Goal: Task Accomplishment & Management: Use online tool/utility

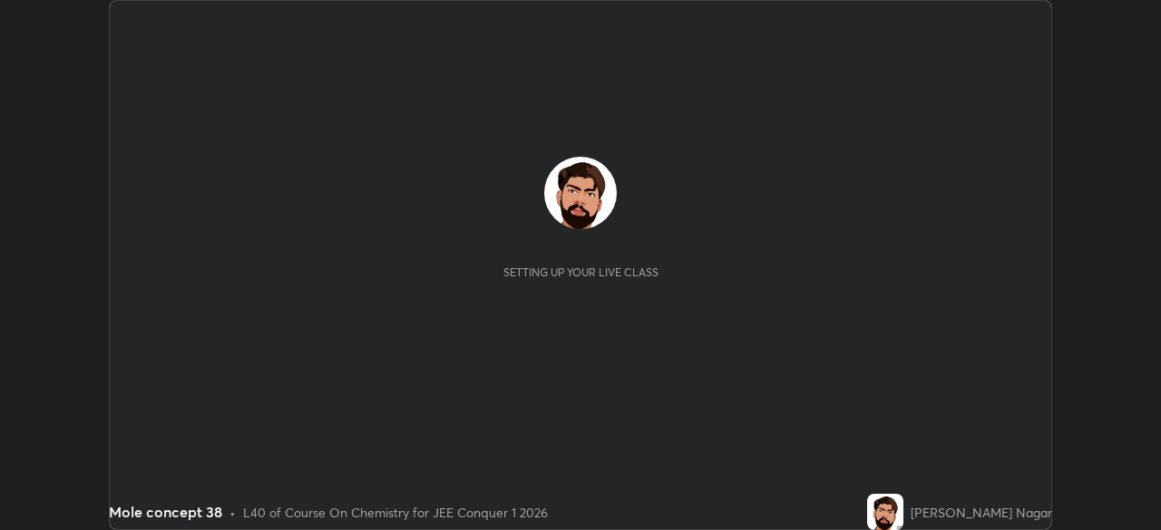
scroll to position [530, 1160]
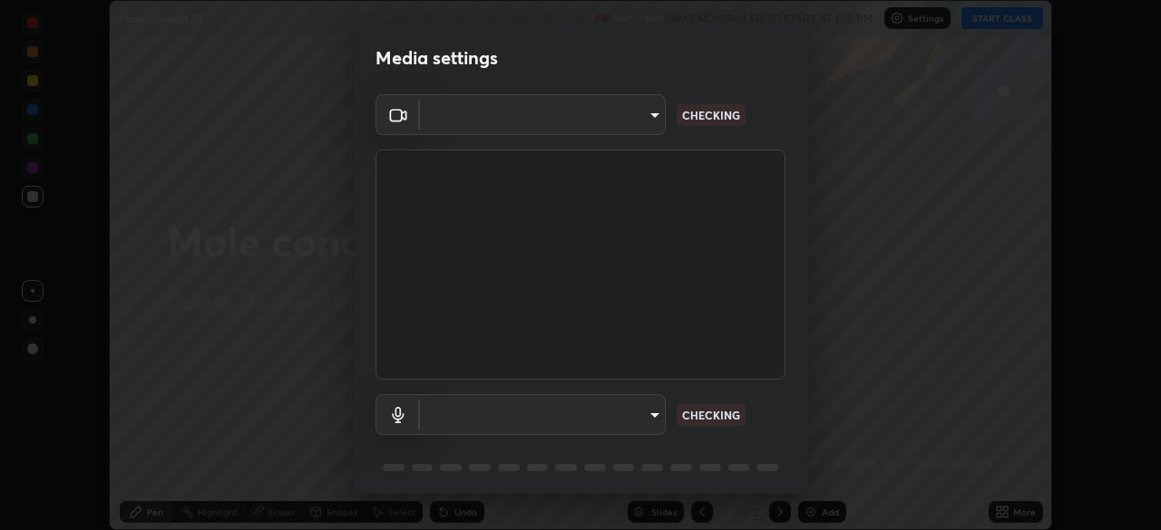
type input "e15fe1ebf70cde3bfcbeee335f8652014c7a9185cc29a01d69aea44f35fb34b8"
type input "default"
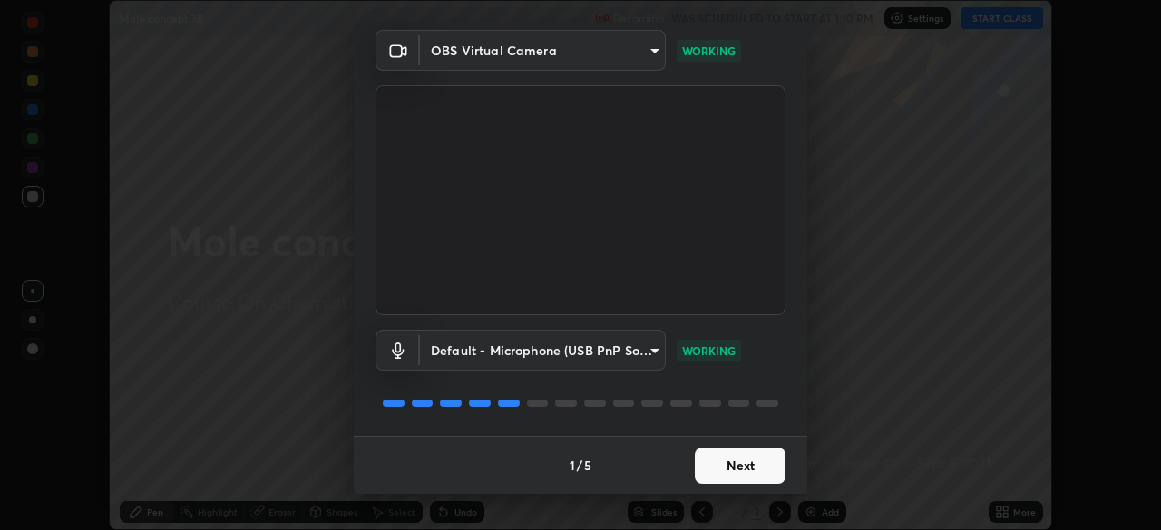
click at [718, 462] on button "Next" at bounding box center [740, 466] width 91 height 36
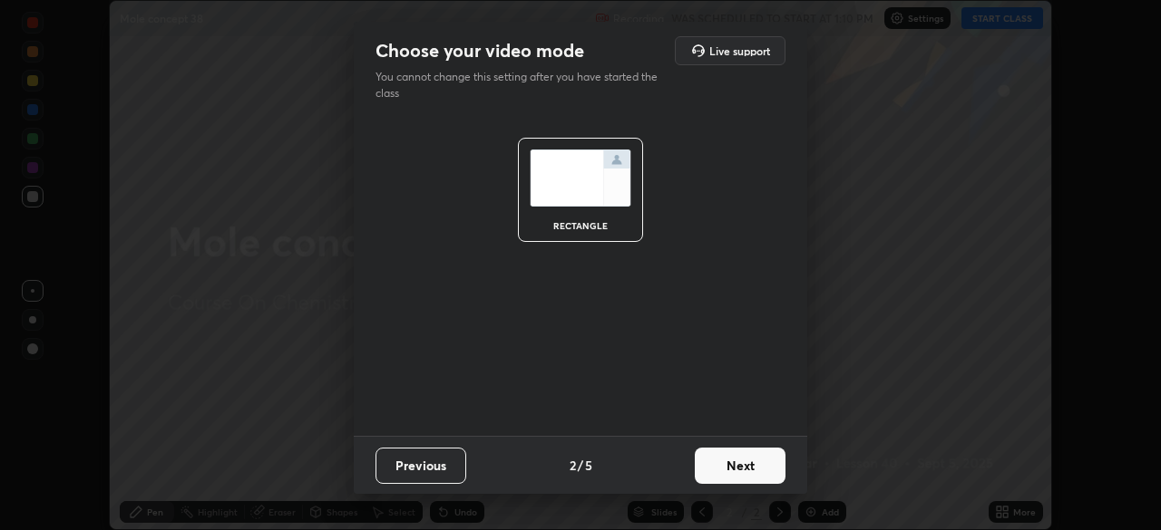
click at [721, 462] on button "Next" at bounding box center [740, 466] width 91 height 36
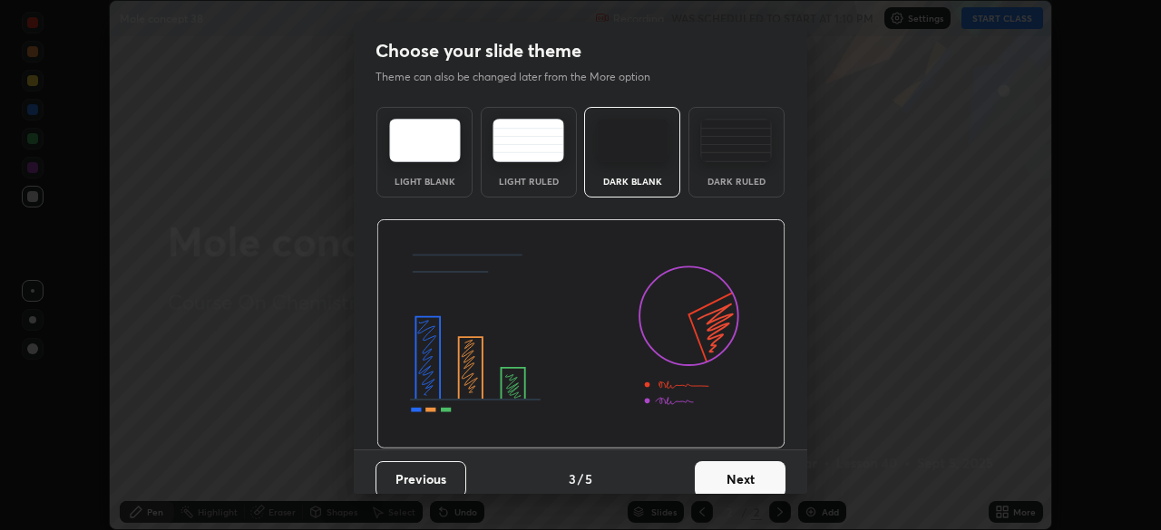
click at [723, 467] on button "Next" at bounding box center [740, 480] width 91 height 36
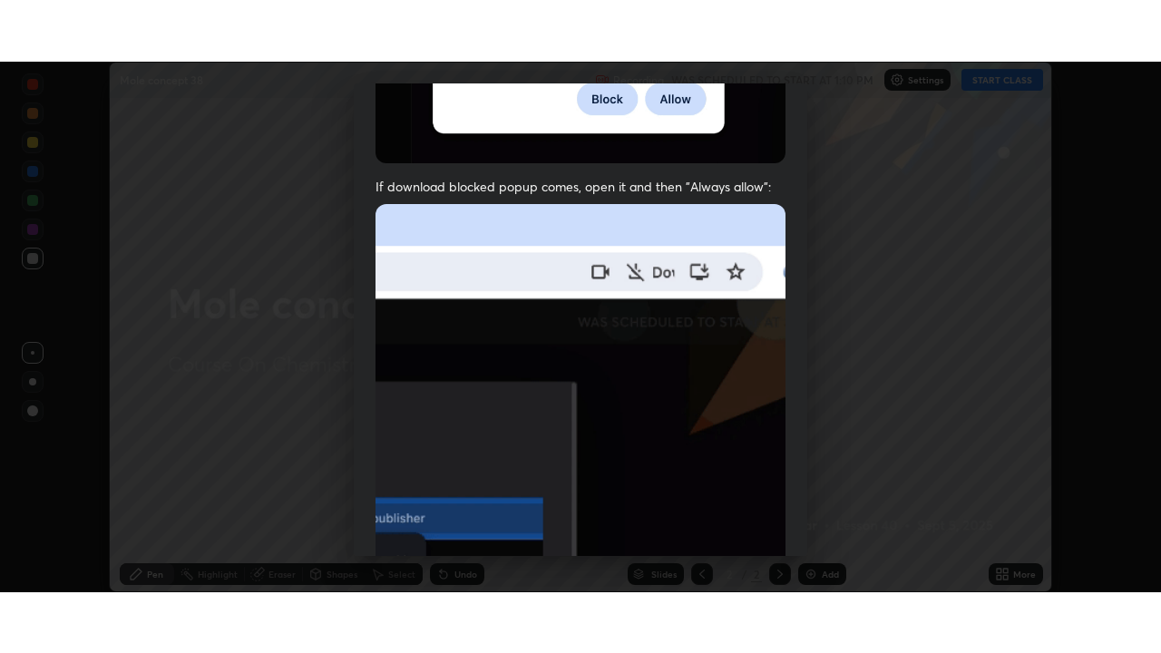
scroll to position [434, 0]
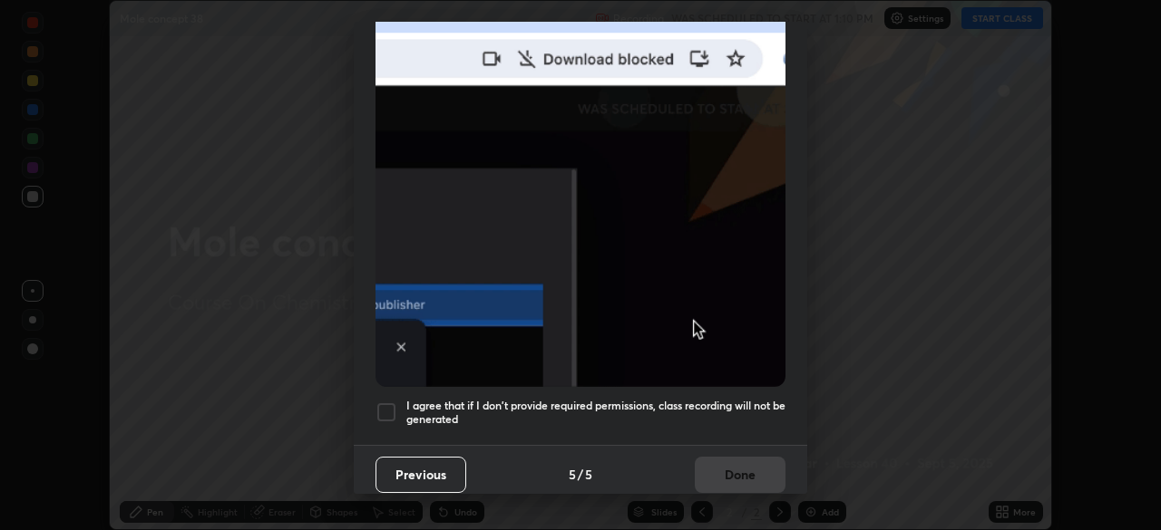
click at [704, 414] on h5 "I agree that if I don't provide required permissions, class recording will not …" at bounding box center [595, 413] width 379 height 28
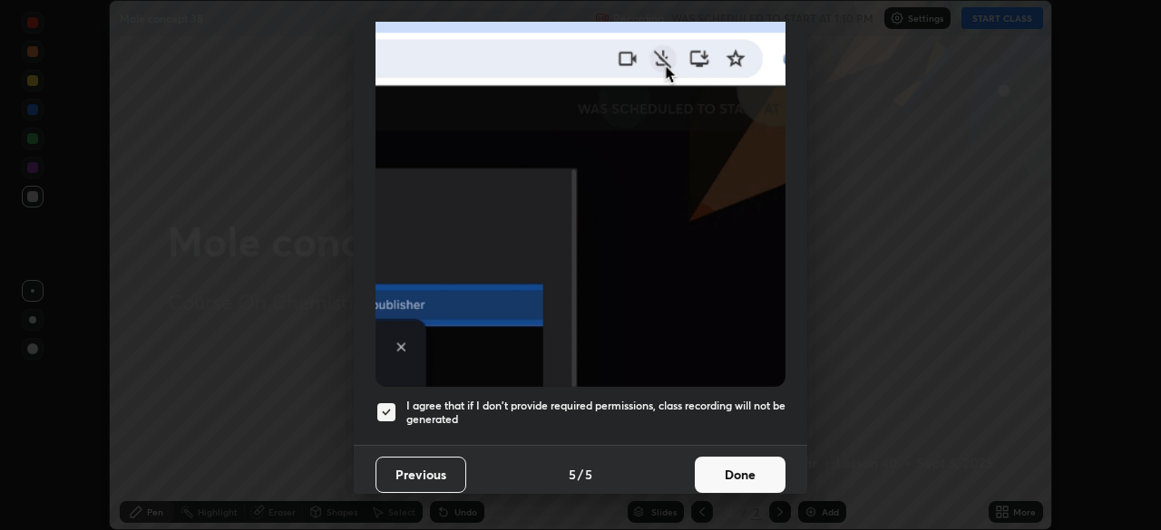
click at [705, 462] on button "Done" at bounding box center [740, 475] width 91 height 36
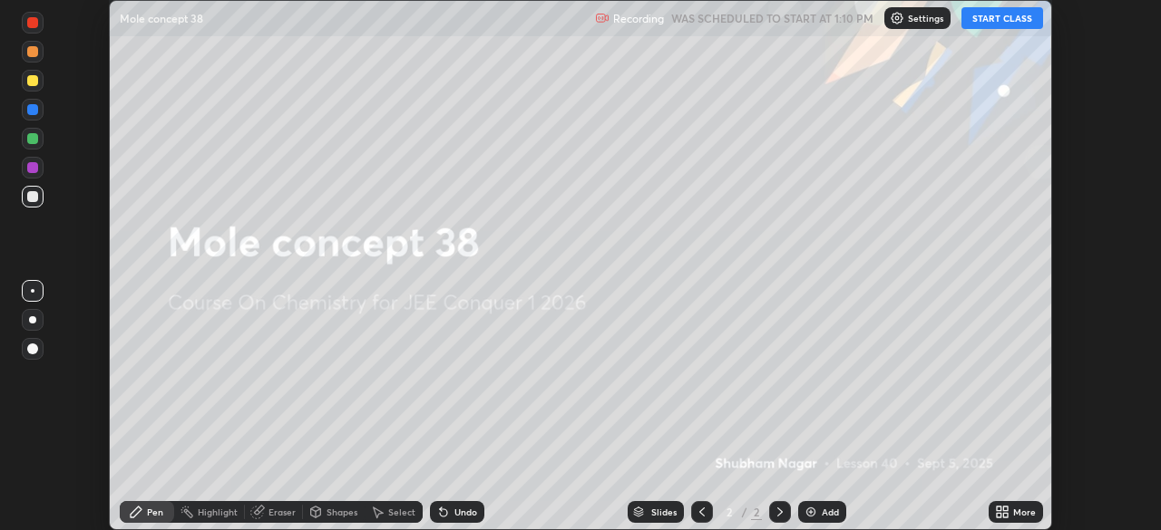
click at [1000, 509] on icon at bounding box center [999, 509] width 5 height 5
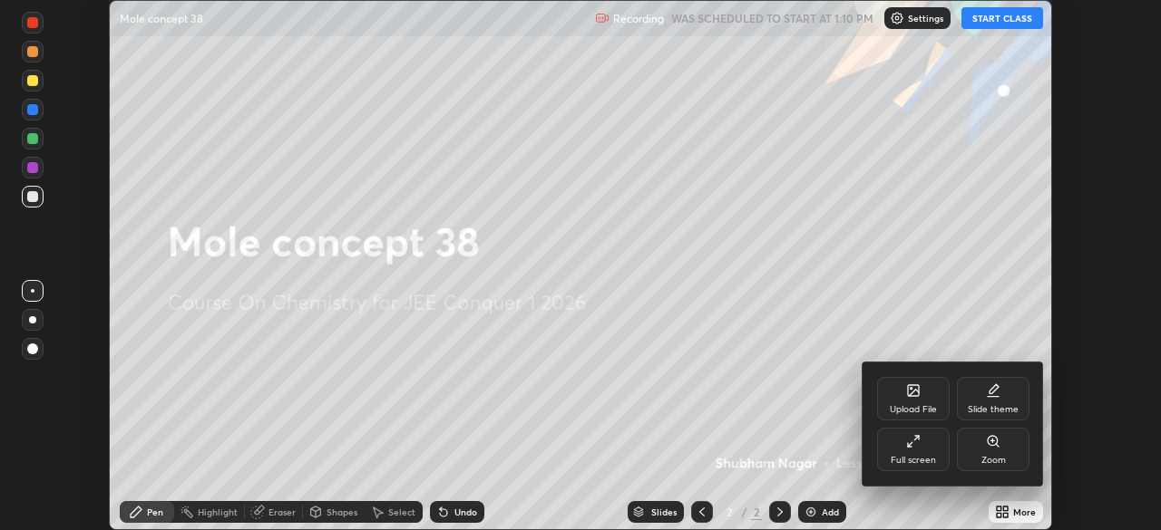
click at [940, 455] on div "Full screen" at bounding box center [913, 450] width 73 height 44
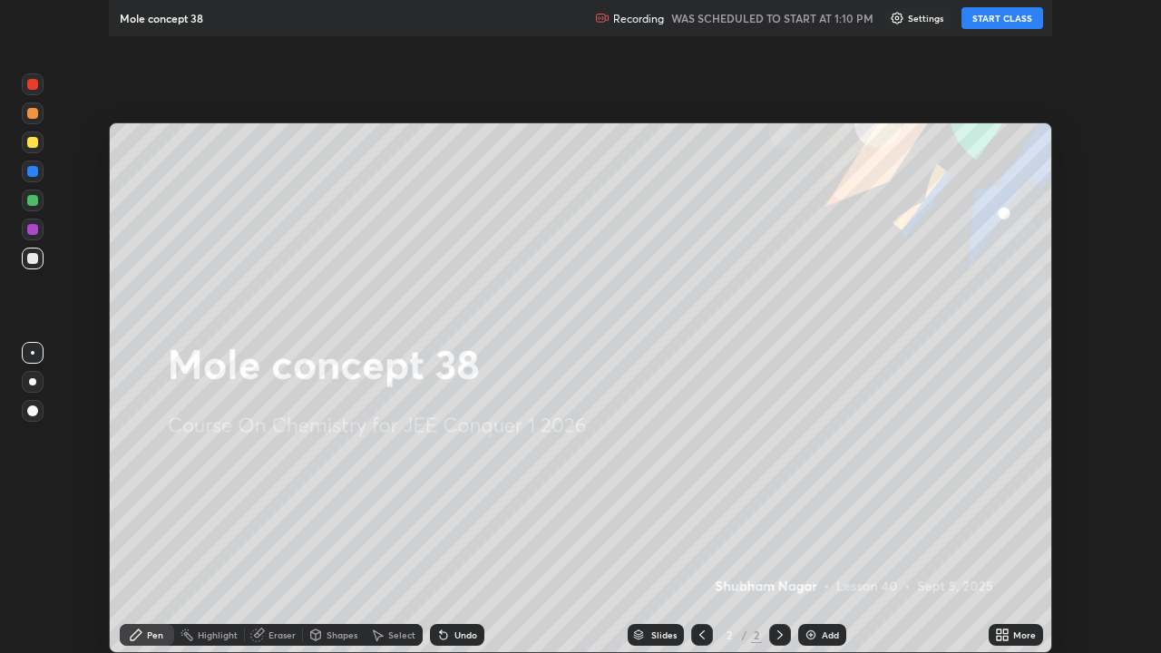
scroll to position [653, 1161]
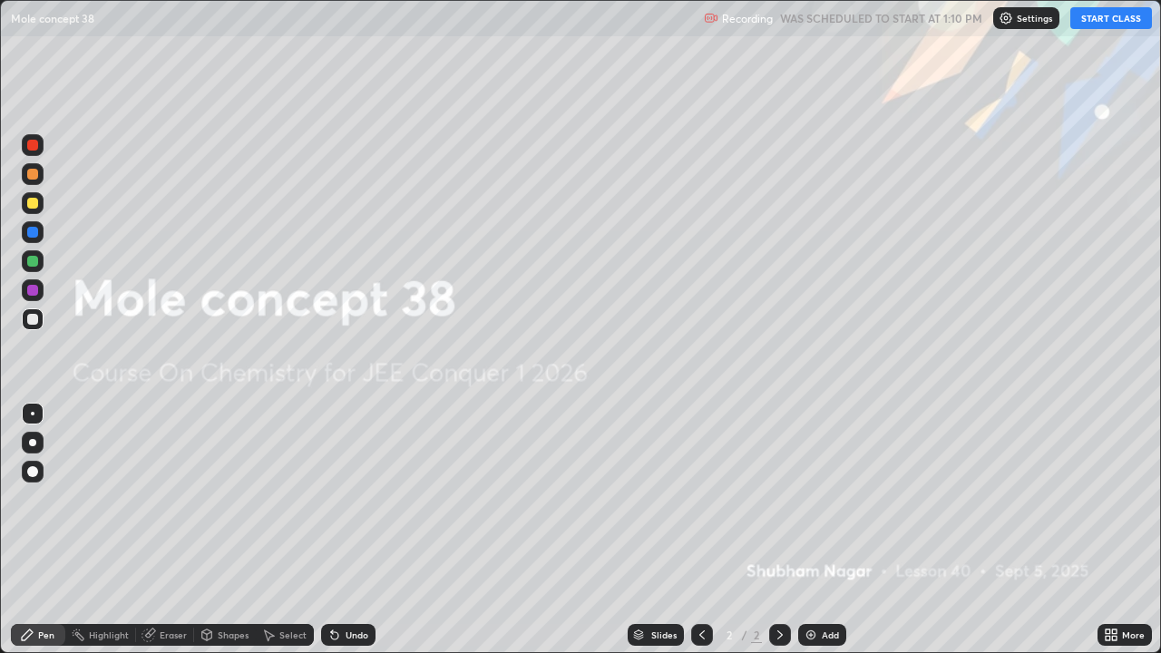
click at [1098, 15] on button "START CLASS" at bounding box center [1111, 18] width 82 height 22
click at [816, 530] on div "Add" at bounding box center [822, 635] width 48 height 22
